Goal: Transaction & Acquisition: Purchase product/service

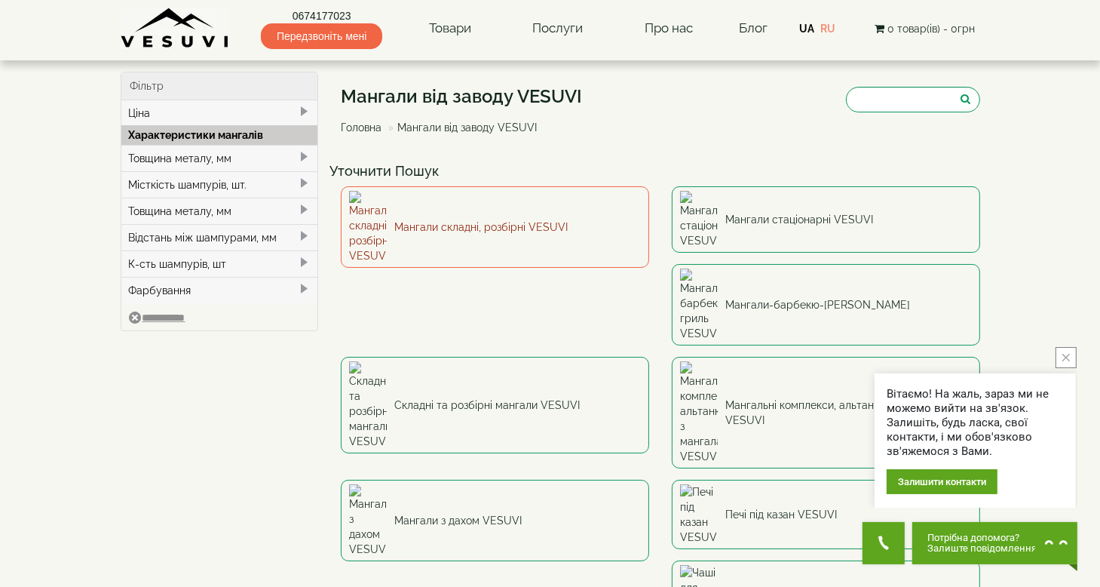
click at [430, 210] on link "Мангали складні, розбірні VESUVI" at bounding box center [495, 226] width 308 height 81
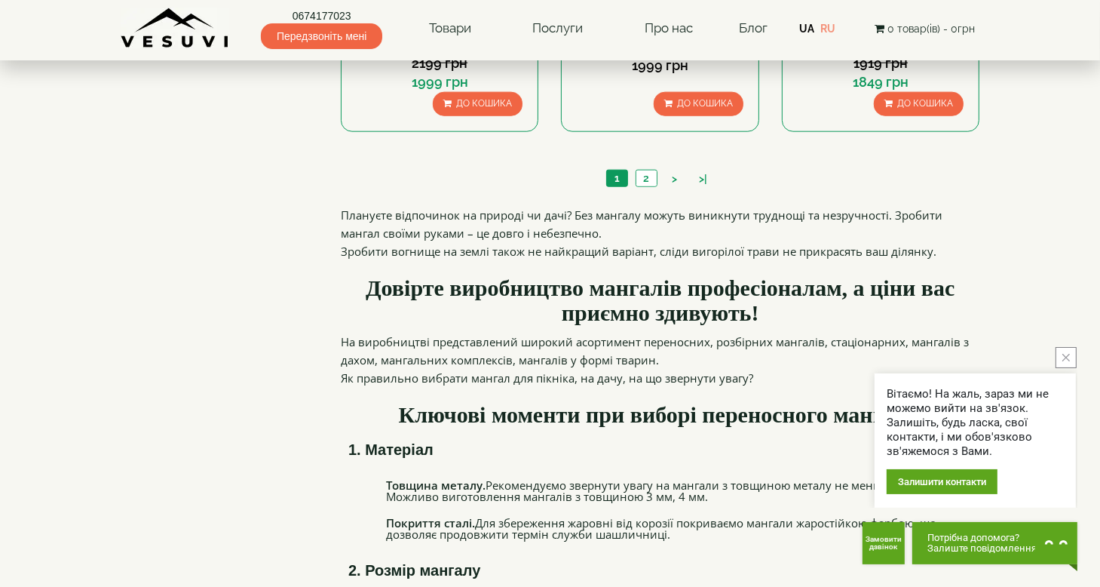
scroll to position [1433, 0]
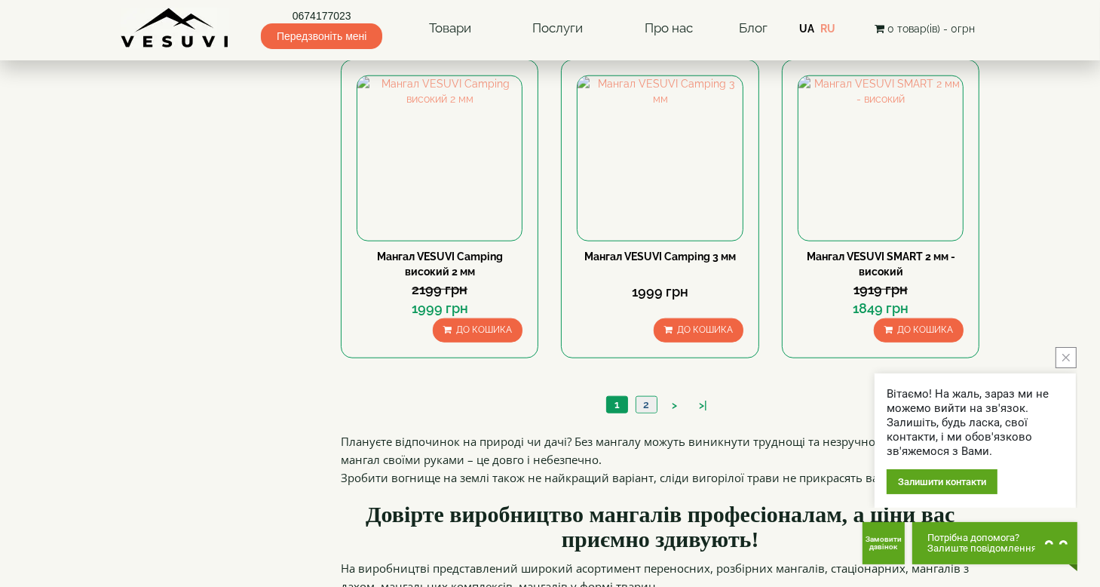
click at [641, 402] on link "2" at bounding box center [646, 405] width 21 height 16
